Goal: Find specific page/section: Find specific page/section

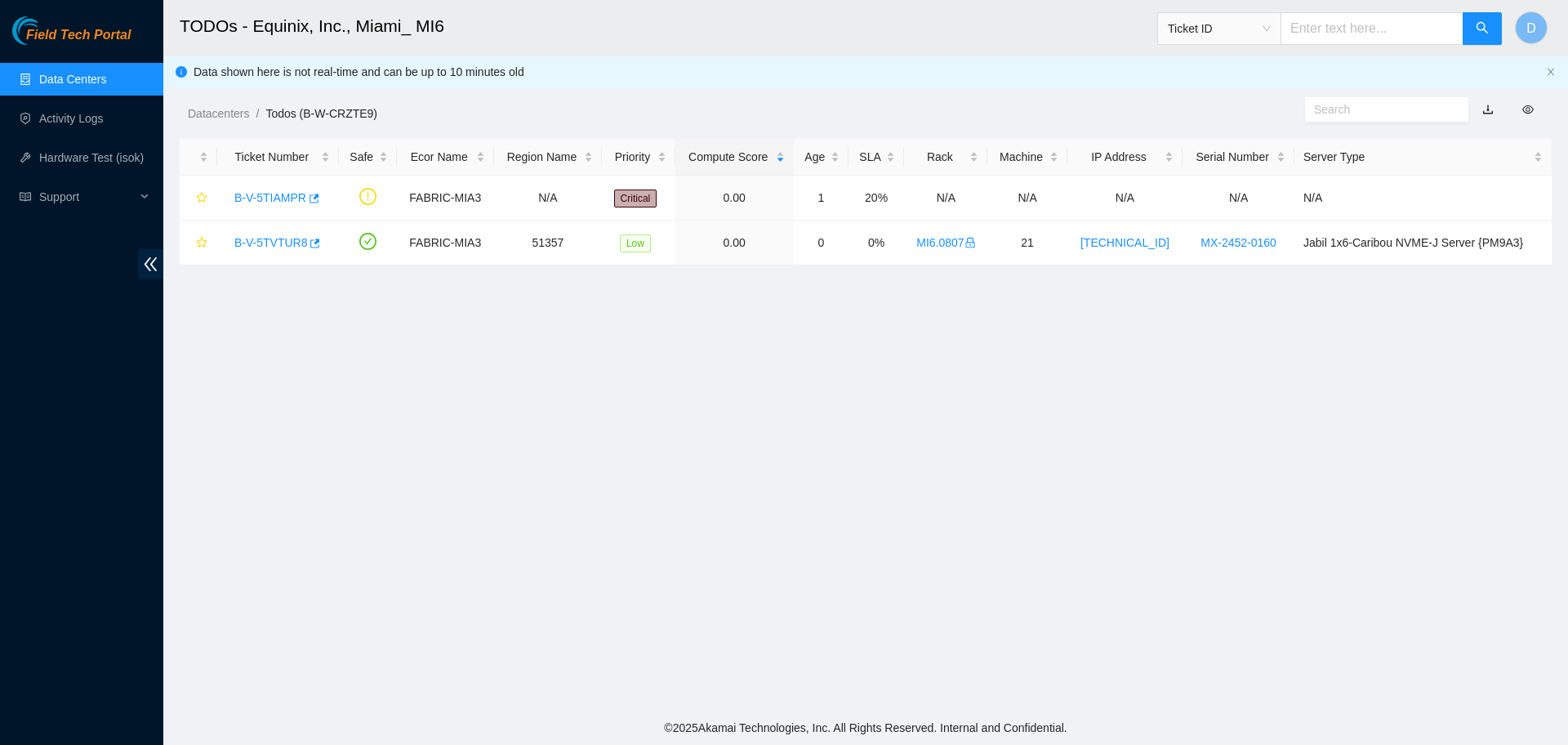
click at [77, 72] on link "Data Centers" at bounding box center [72, 79] width 67 height 13
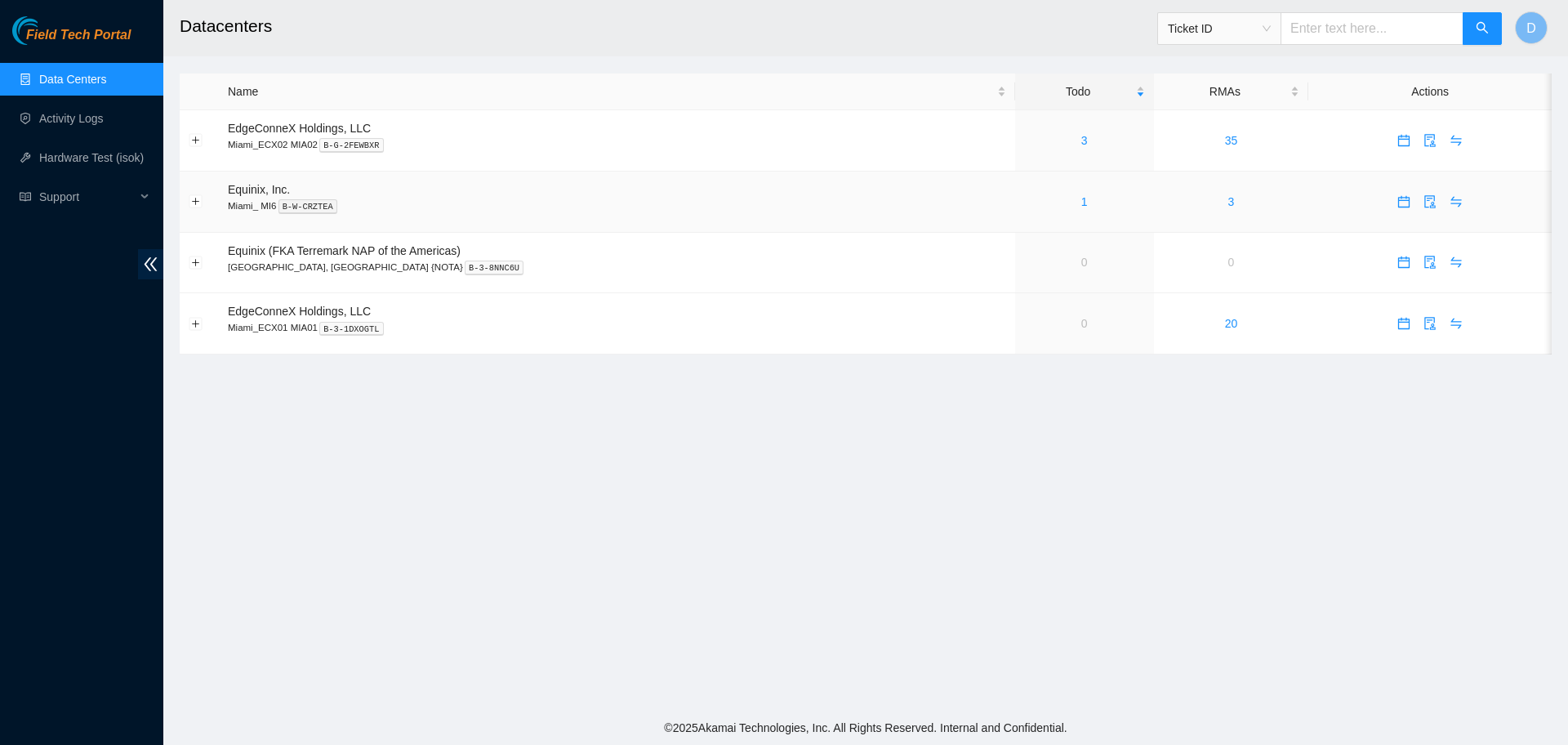
click at [1024, 194] on div "1" at bounding box center [1084, 202] width 121 height 18
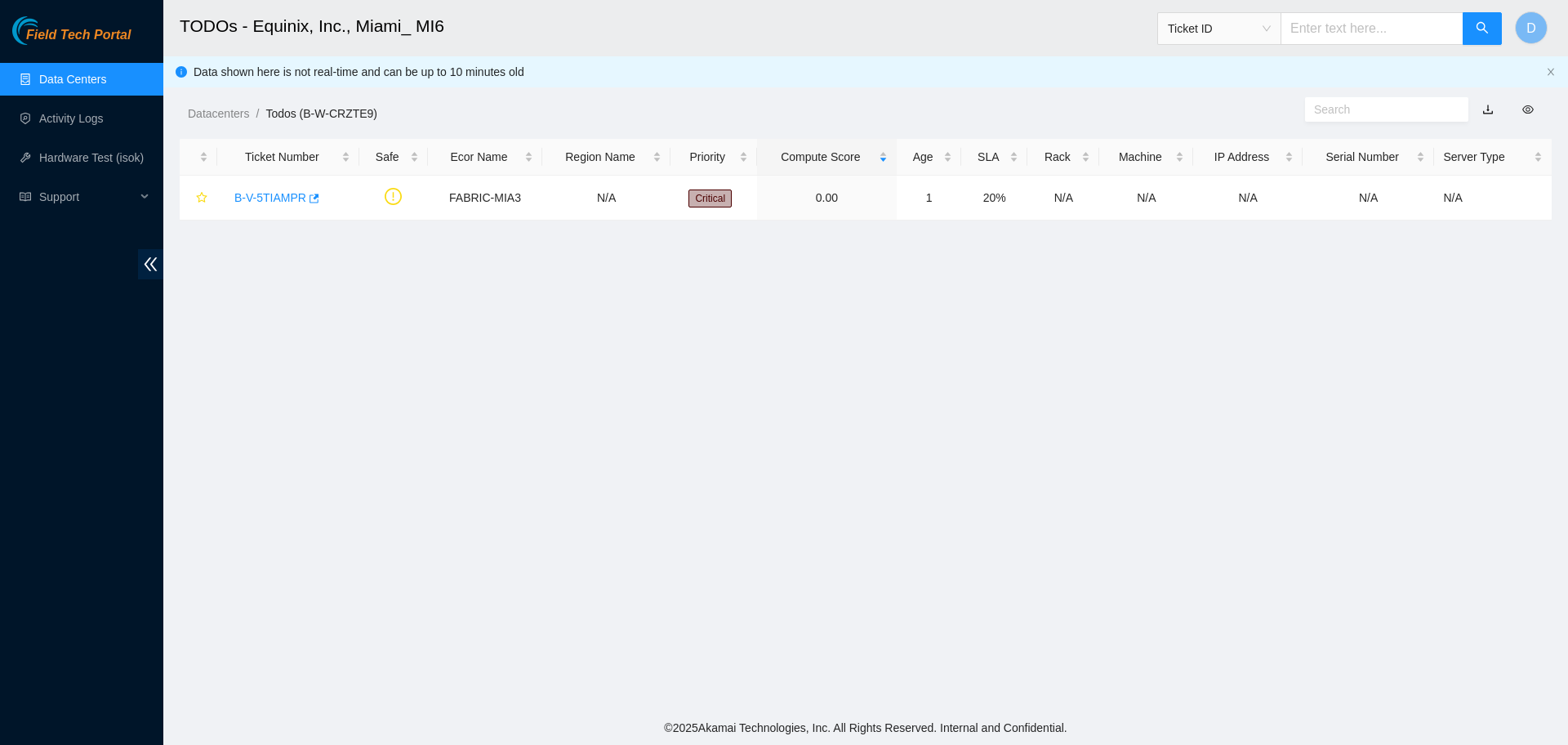
click at [106, 72] on link "Data Centers" at bounding box center [72, 79] width 67 height 13
